Goal: Task Accomplishment & Management: Use online tool/utility

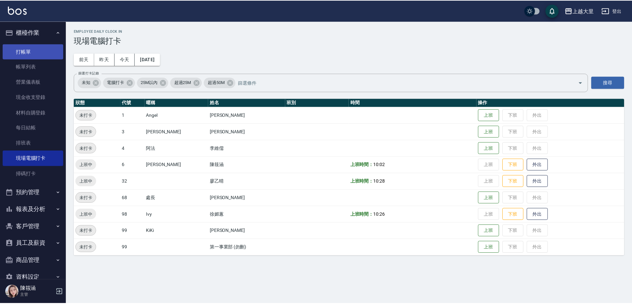
scroll to position [14, 0]
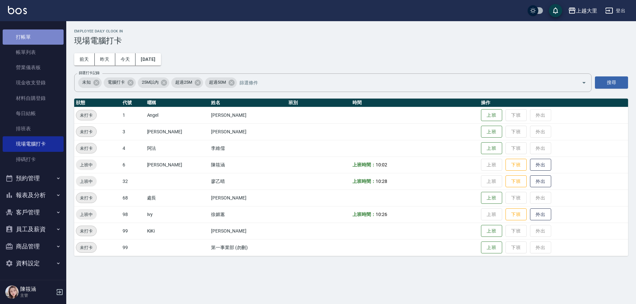
click at [35, 41] on link "打帳單" at bounding box center [33, 36] width 61 height 15
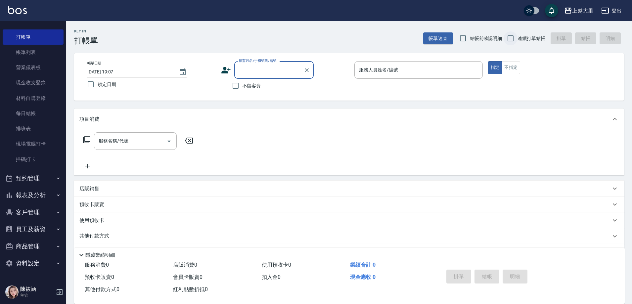
click at [512, 40] on input "連續打單結帳" at bounding box center [511, 38] width 14 height 14
checkbox input "true"
click at [462, 39] on input "結帳前確認明細" at bounding box center [463, 38] width 14 height 14
checkbox input "true"
click at [447, 64] on div "服務人員姓名/編號" at bounding box center [418, 70] width 128 height 18
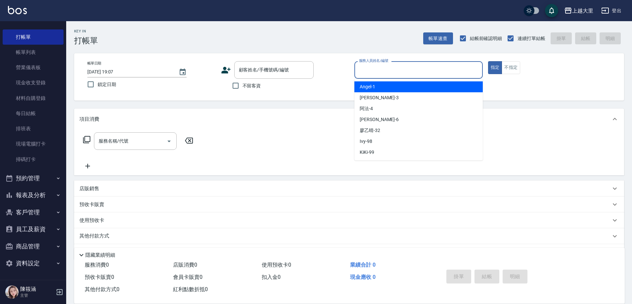
click at [251, 87] on span "不留客資" at bounding box center [252, 85] width 19 height 7
click at [243, 87] on input "不留客資" at bounding box center [236, 86] width 14 height 14
checkbox input "true"
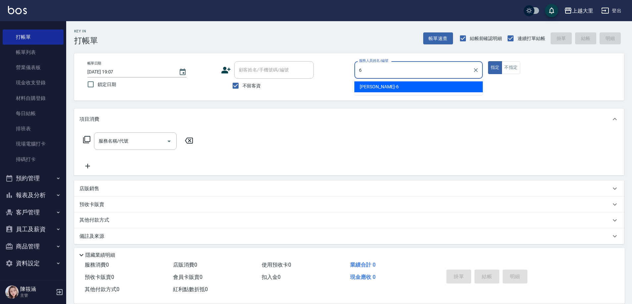
type input "[PERSON_NAME]比-6"
type button "true"
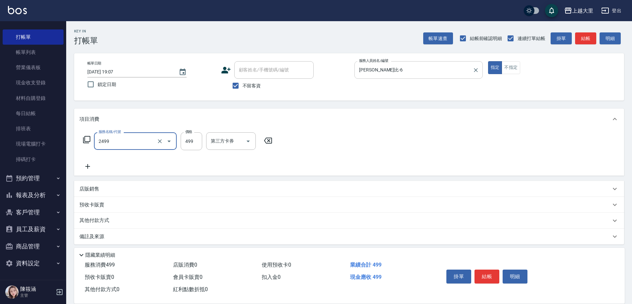
type input "499洗剪(2499)"
type input "500"
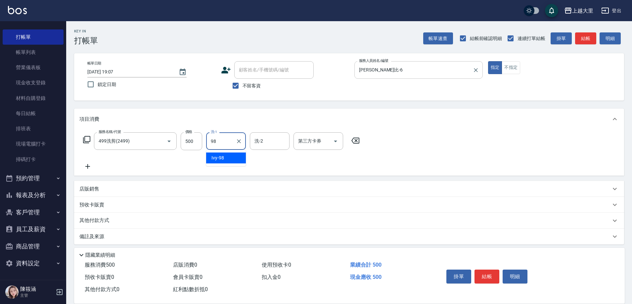
type input "Ivy-98"
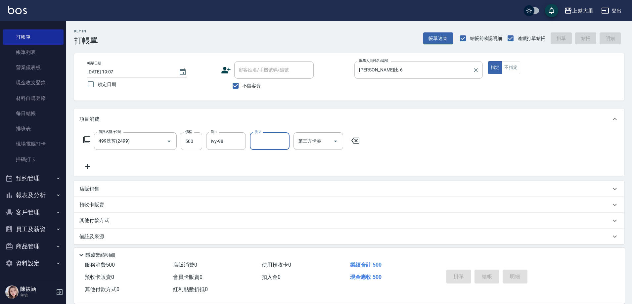
type input "[DATE] 19:08"
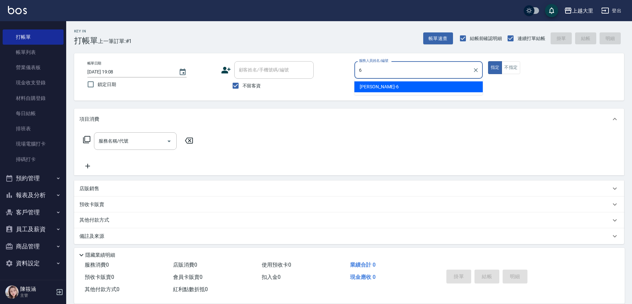
type input "[PERSON_NAME]比-6"
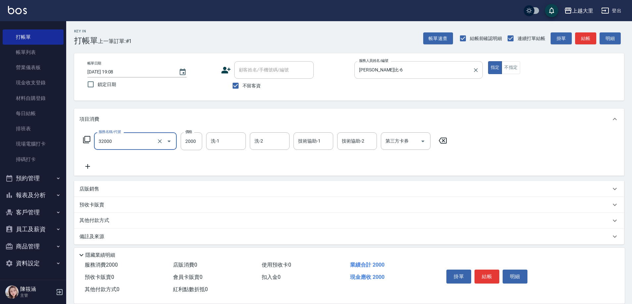
type input "燙髮S(32000)"
type input "Ivy-98"
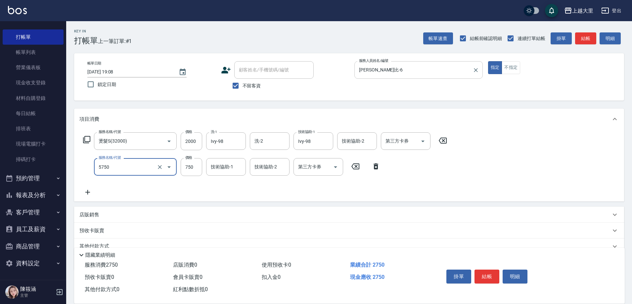
type input "護髮-750(5750)"
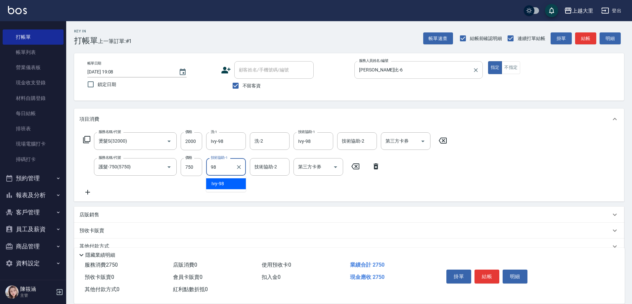
type input "Ivy-98"
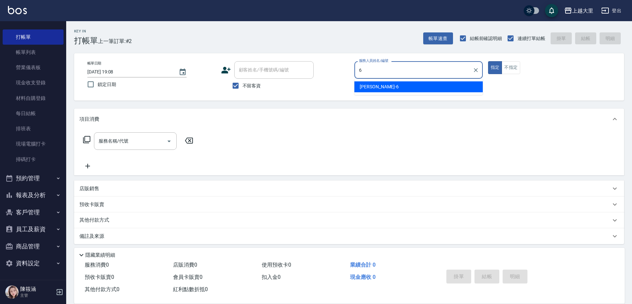
type input "[PERSON_NAME]比-6"
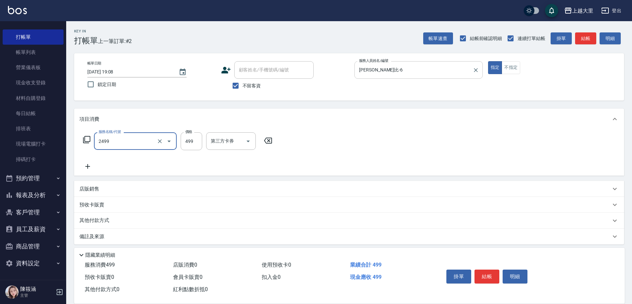
type input "499洗剪(2499)"
type input "500"
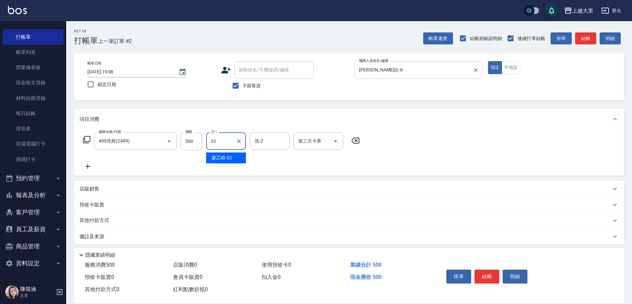
type input "[PERSON_NAME]-32"
click at [340, 141] on button "Open" at bounding box center [335, 141] width 11 height 11
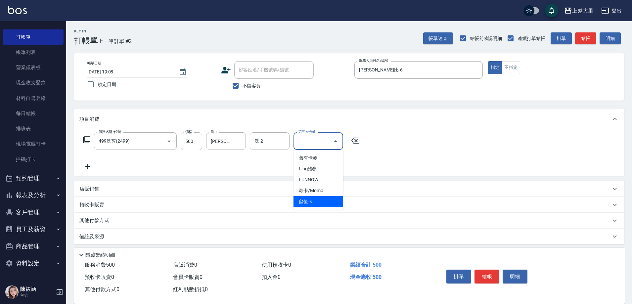
click at [327, 201] on span "儲值卡" at bounding box center [319, 201] width 50 height 11
type input "儲值卡"
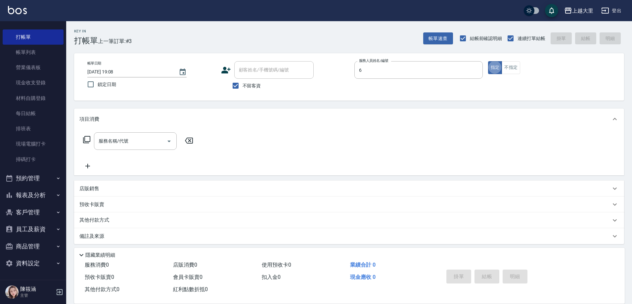
type input "[PERSON_NAME]比-6"
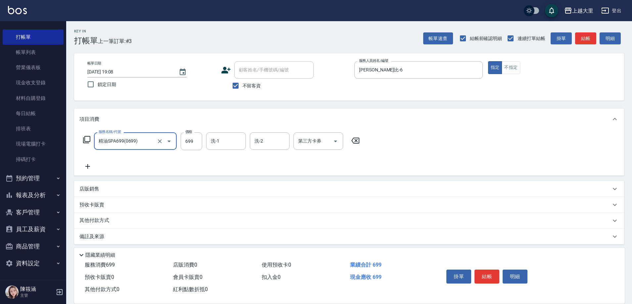
type input "精油SPA699(0699)"
type input "[PERSON_NAME]-32"
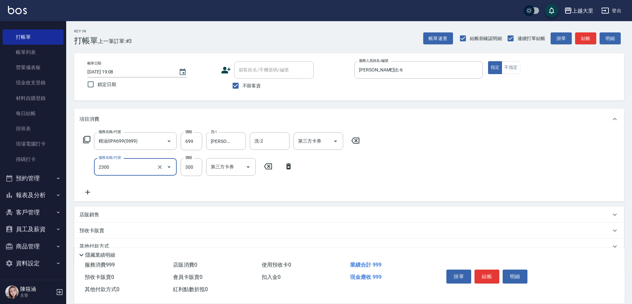
type input "剪髮300(2300)"
type input "500"
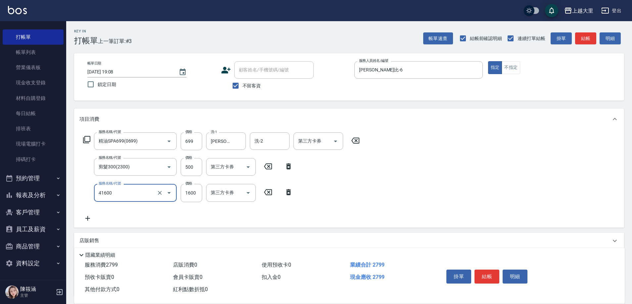
type input "染女M1600(41600)"
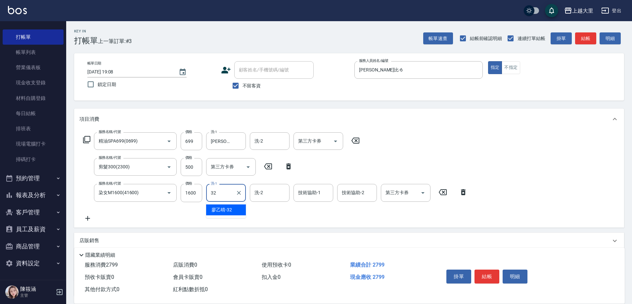
type input "[PERSON_NAME]-32"
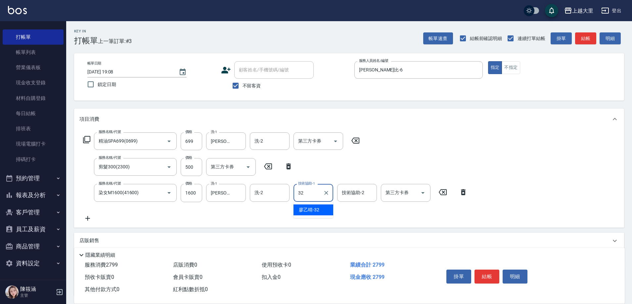
type input "[PERSON_NAME]-32"
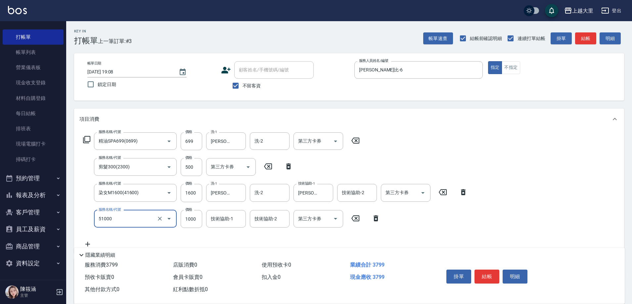
type input "護髮1000(51000)"
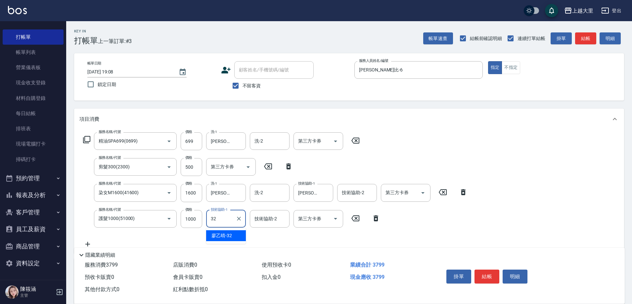
type input "[PERSON_NAME]-32"
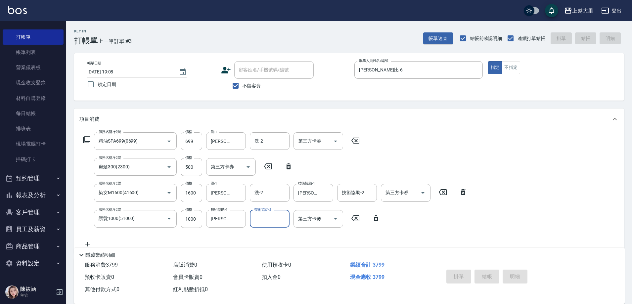
type input "[DATE] 19:09"
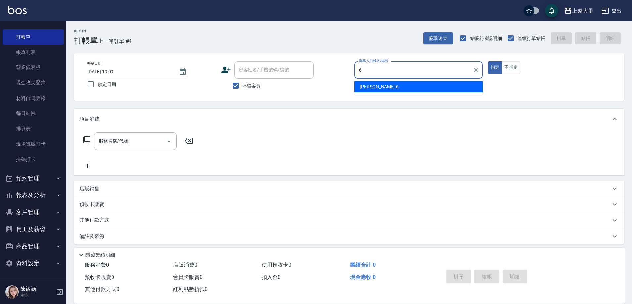
type input "[PERSON_NAME]比-6"
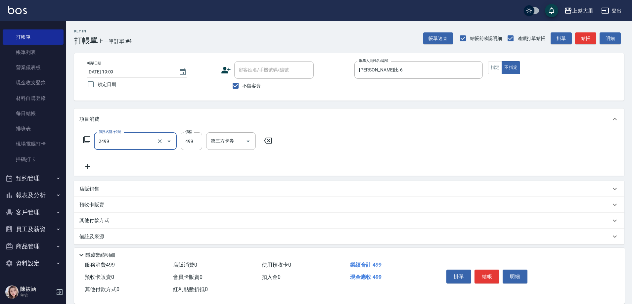
type input "499洗剪(2499)"
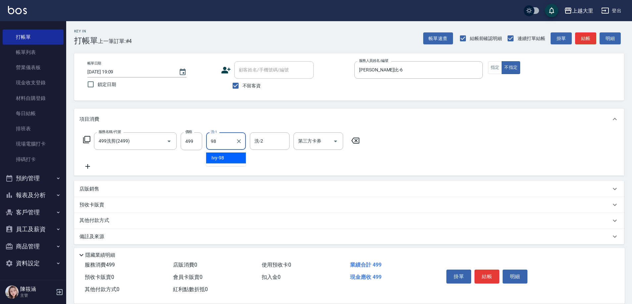
type input "Ivy-98"
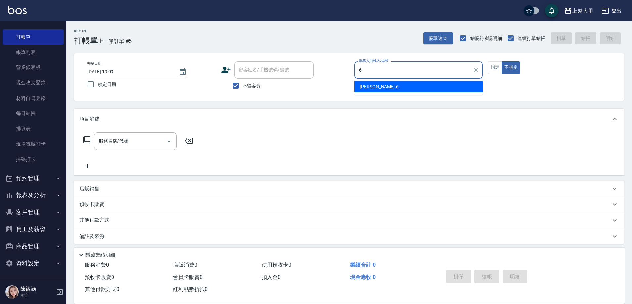
type input "[PERSON_NAME]比-6"
type button "false"
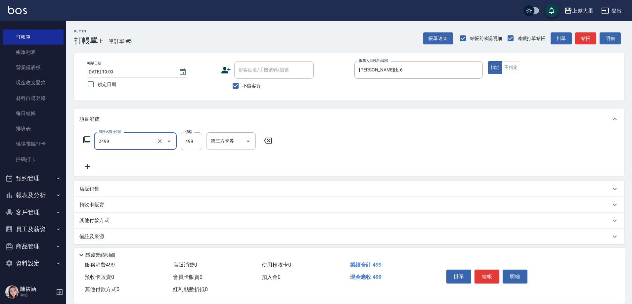
type input "499洗剪(2499)"
type input "500"
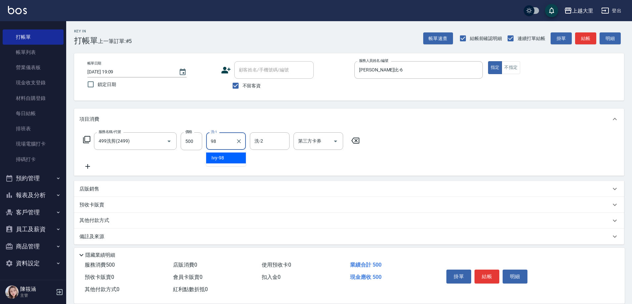
type input "Ivy-98"
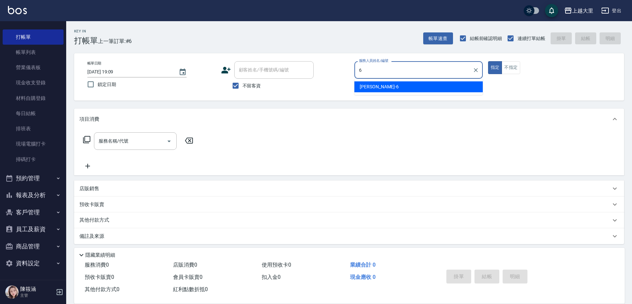
type input "[PERSON_NAME]比-6"
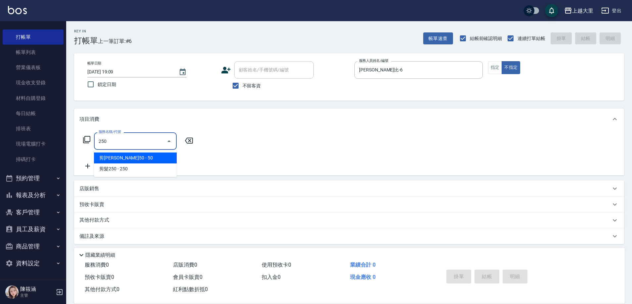
type input "剪[PERSON_NAME]50(250)"
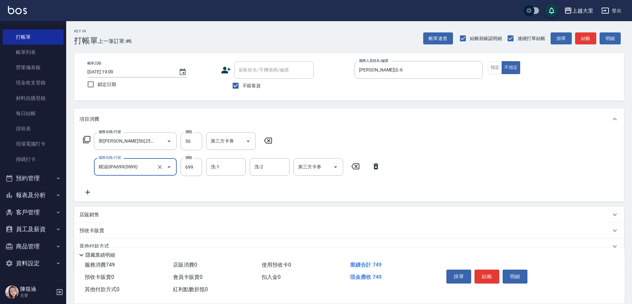
type input "精油SPA699(0699)"
type input "Ivy-98"
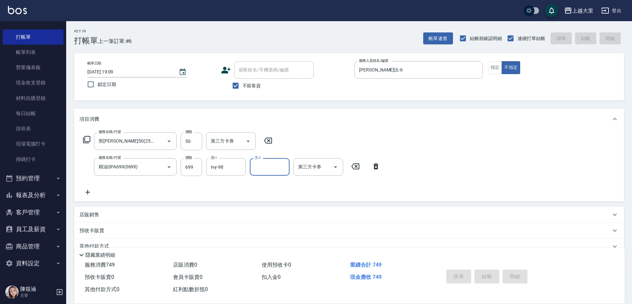
type input "[DATE] 19:10"
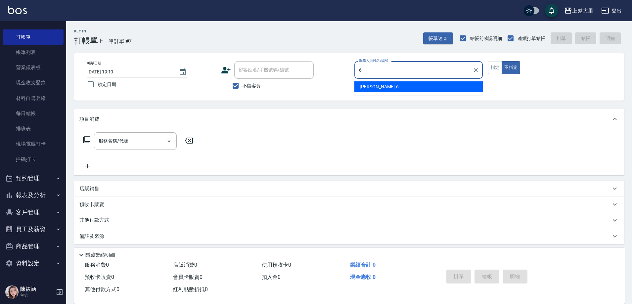
type input "[PERSON_NAME]比-6"
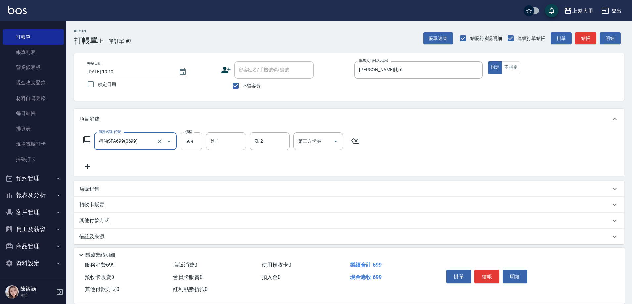
type input "精油SPA699(0699)"
type input "Ivy-98"
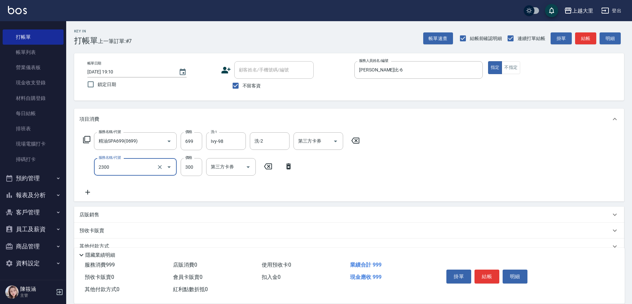
type input "剪髮300(2300)"
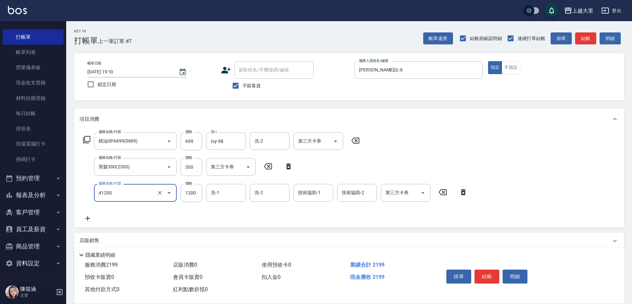
type input "染男S1200(41200)"
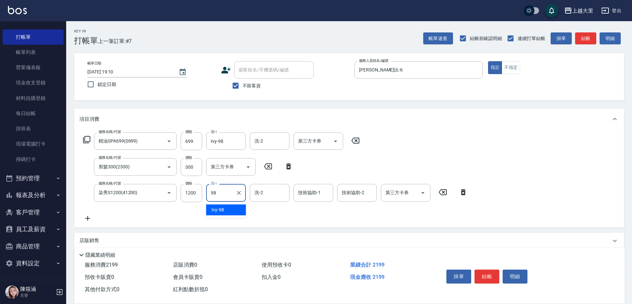
type input "Ivy-98"
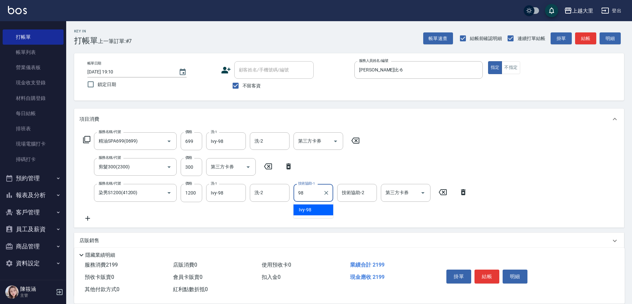
type input "Ivy-98"
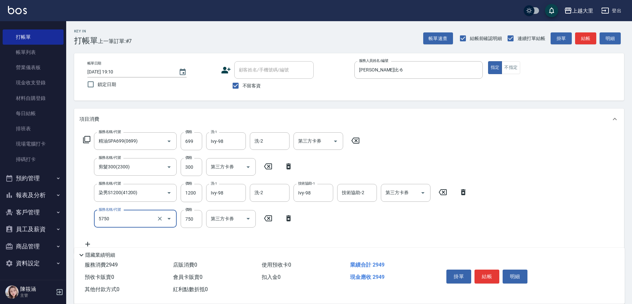
type input "護髮-750(5750)"
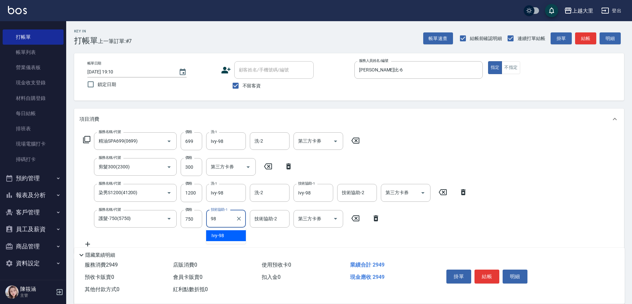
type input "Ivy-98"
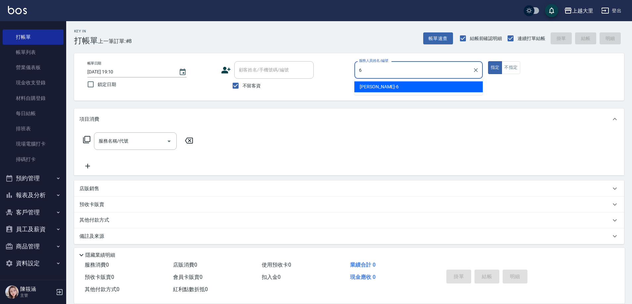
type input "[PERSON_NAME]比-6"
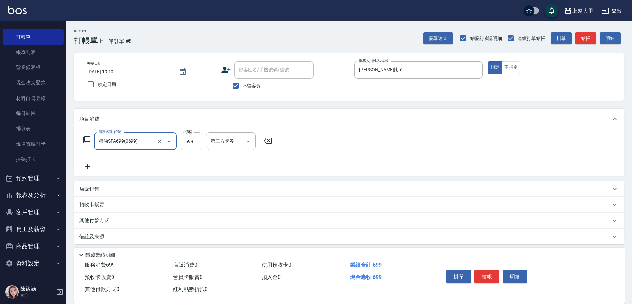
type input "精油SPA699(0699)"
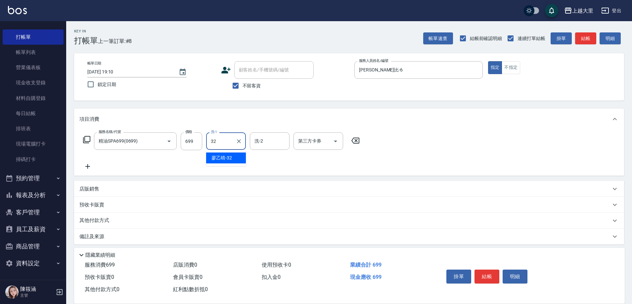
type input "[PERSON_NAME]-32"
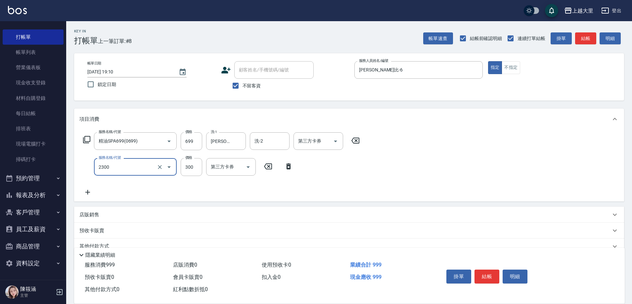
type input "剪髮300(2300)"
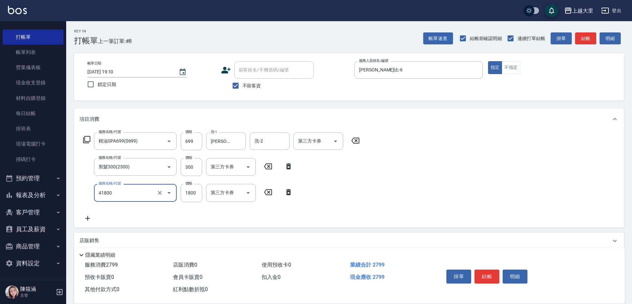
type input "染女L1800(41800)"
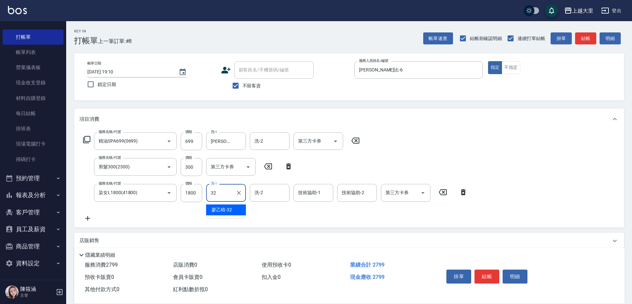
type input "[PERSON_NAME]-32"
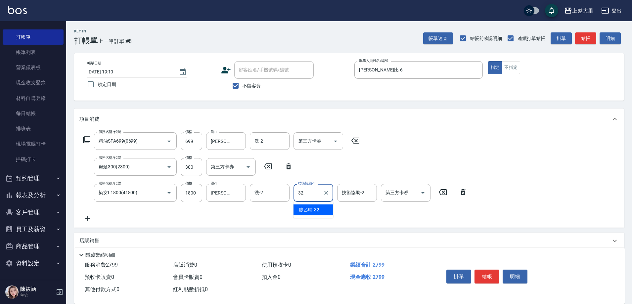
type input "[PERSON_NAME]-32"
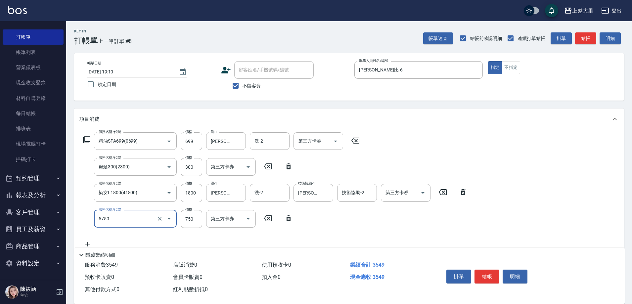
type input "護髮-750(5750)"
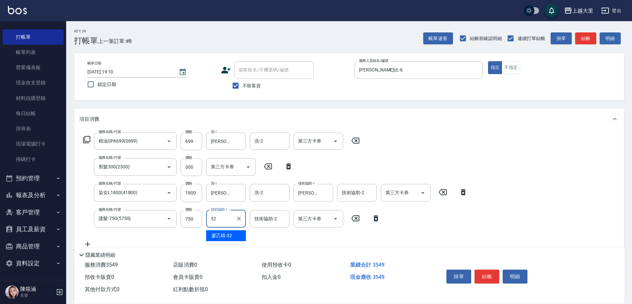
type input "[PERSON_NAME]-32"
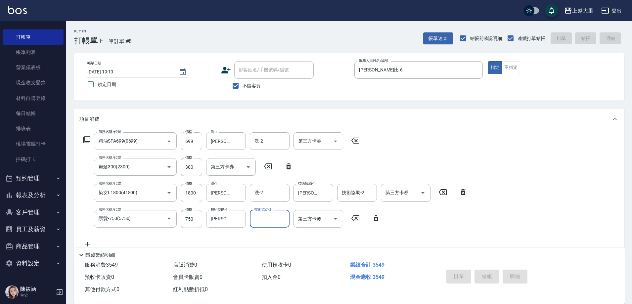
type input "[DATE] 19:11"
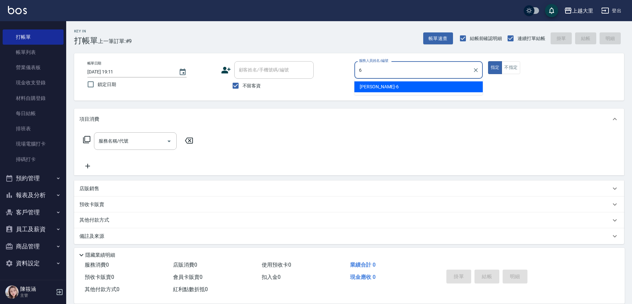
type input "[PERSON_NAME]比-6"
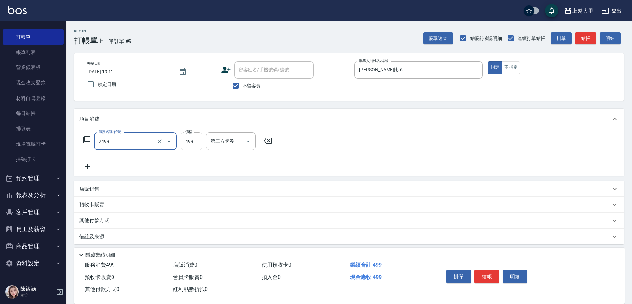
type input "499洗剪(2499)"
type input "400"
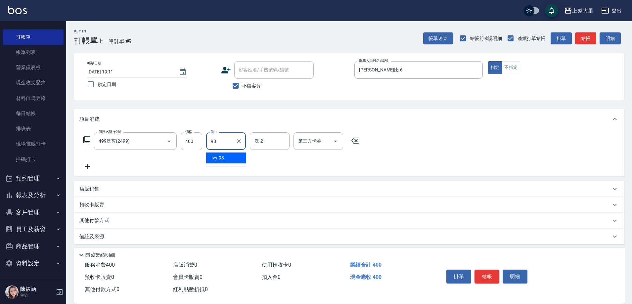
type input "Ivy-98"
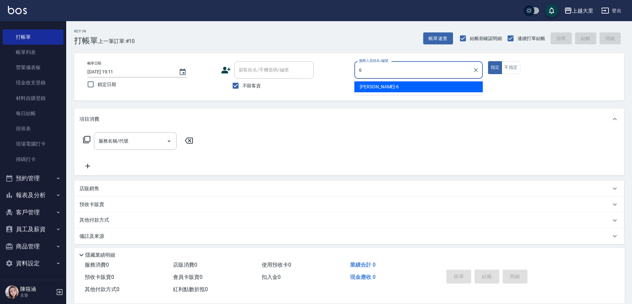
type input "[PERSON_NAME]比-6"
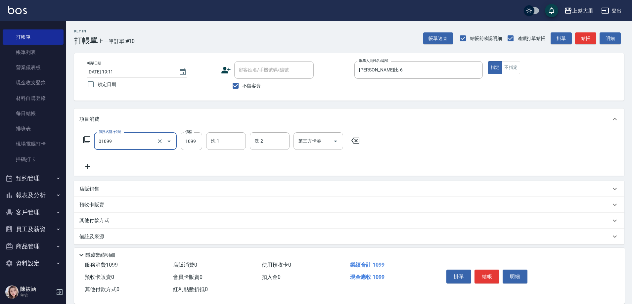
type input "精油SPA+剪（套餐）(01099)"
type input "[PERSON_NAME]-32"
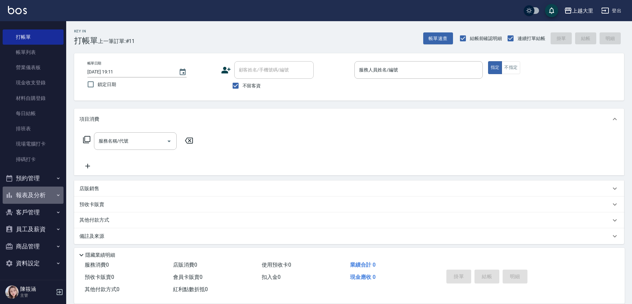
click at [52, 196] on button "報表及分析" at bounding box center [33, 195] width 61 height 17
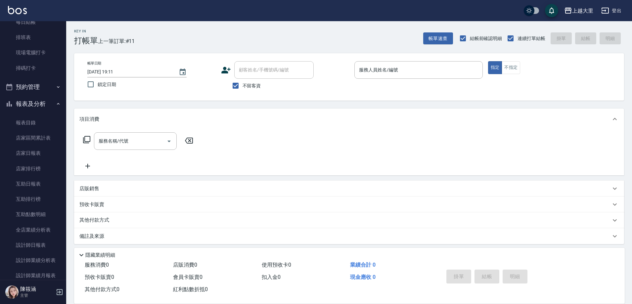
scroll to position [114, 0]
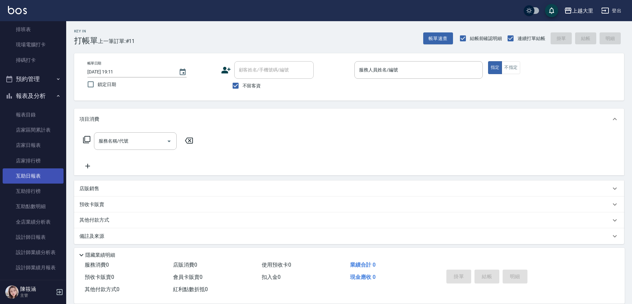
click at [50, 178] on link "互助日報表" at bounding box center [33, 175] width 61 height 15
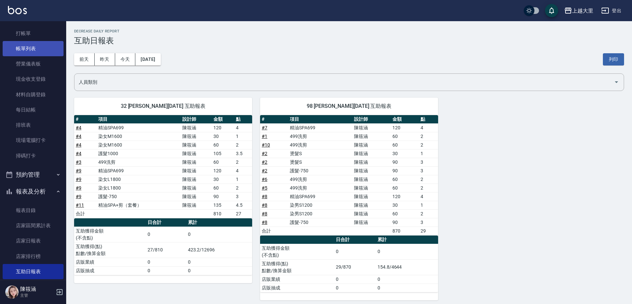
scroll to position [14, 0]
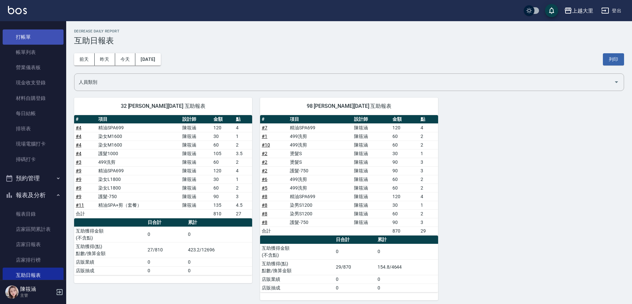
click at [45, 38] on link "打帳單" at bounding box center [33, 36] width 61 height 15
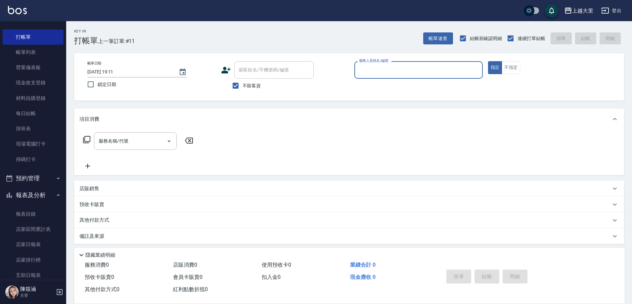
click at [42, 191] on button "報表及分析" at bounding box center [33, 195] width 61 height 17
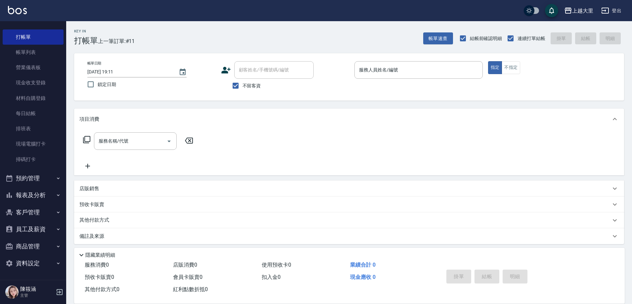
click at [30, 197] on button "報表及分析" at bounding box center [33, 195] width 61 height 17
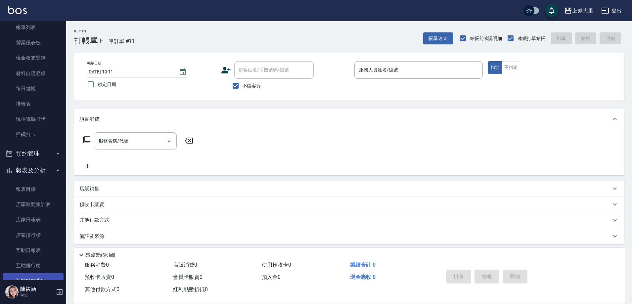
scroll to position [80, 0]
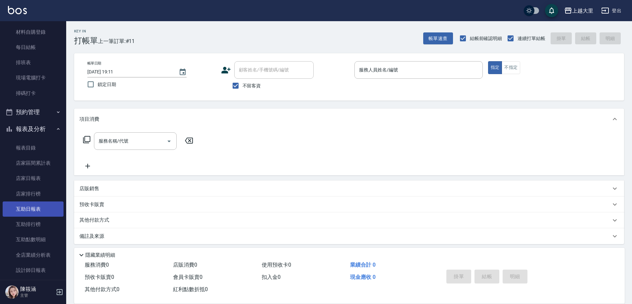
click at [36, 210] on link "互助日報表" at bounding box center [33, 209] width 61 height 15
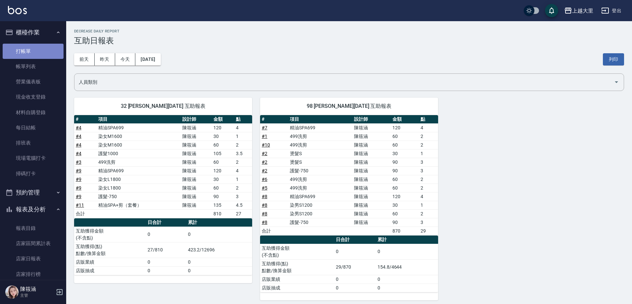
click at [40, 49] on link "打帳單" at bounding box center [33, 51] width 61 height 15
